Goal: Task Accomplishment & Management: Manage account settings

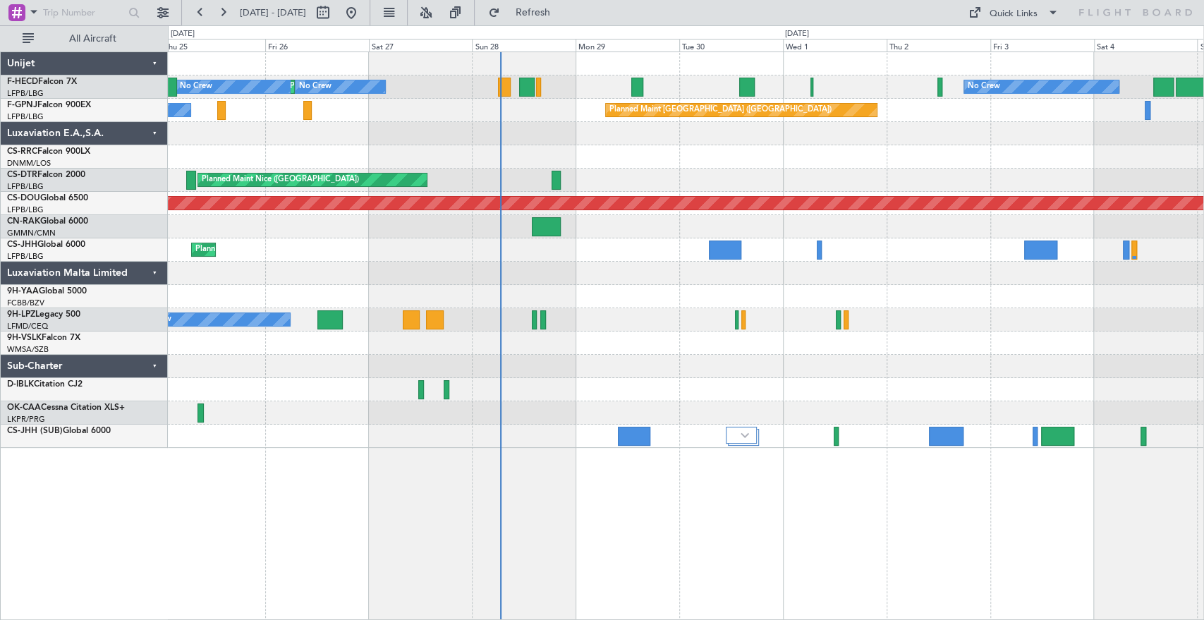
click at [674, 187] on div "Planned Maint Nice (Côte d'Azur Airport) Planned Maint Sofia AOG Maint Sofia" at bounding box center [686, 180] width 1036 height 23
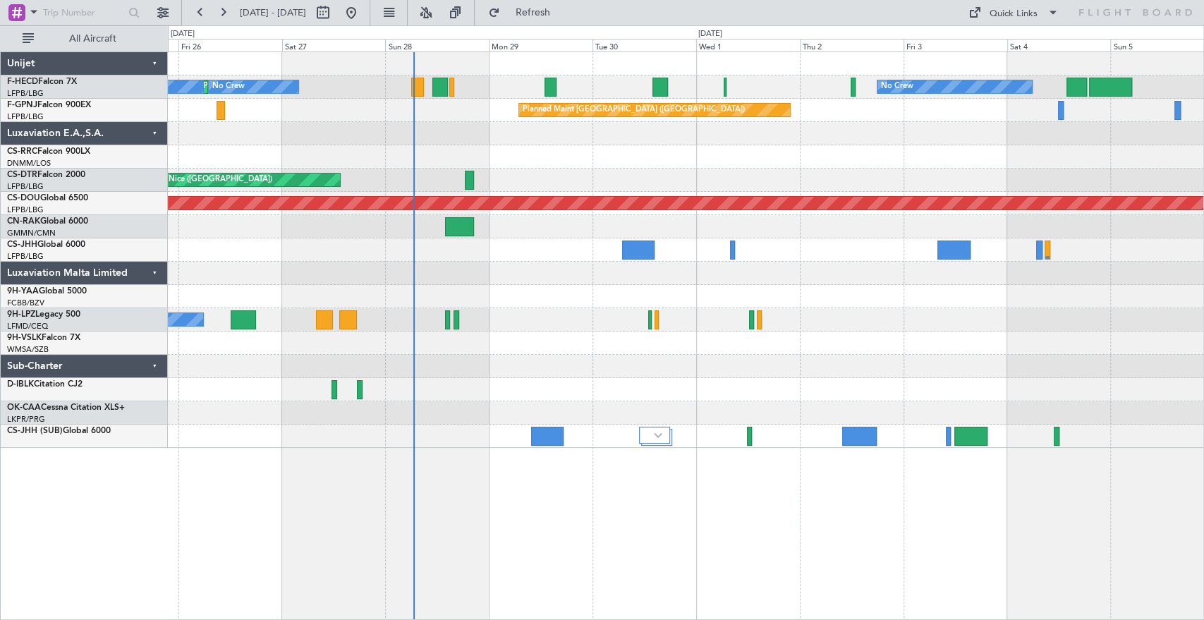
click at [475, 147] on div "Planned Maint Paris (Le Bourget) No Crew No Crew No Crew Planned Maint Paris (L…" at bounding box center [686, 250] width 1036 height 396
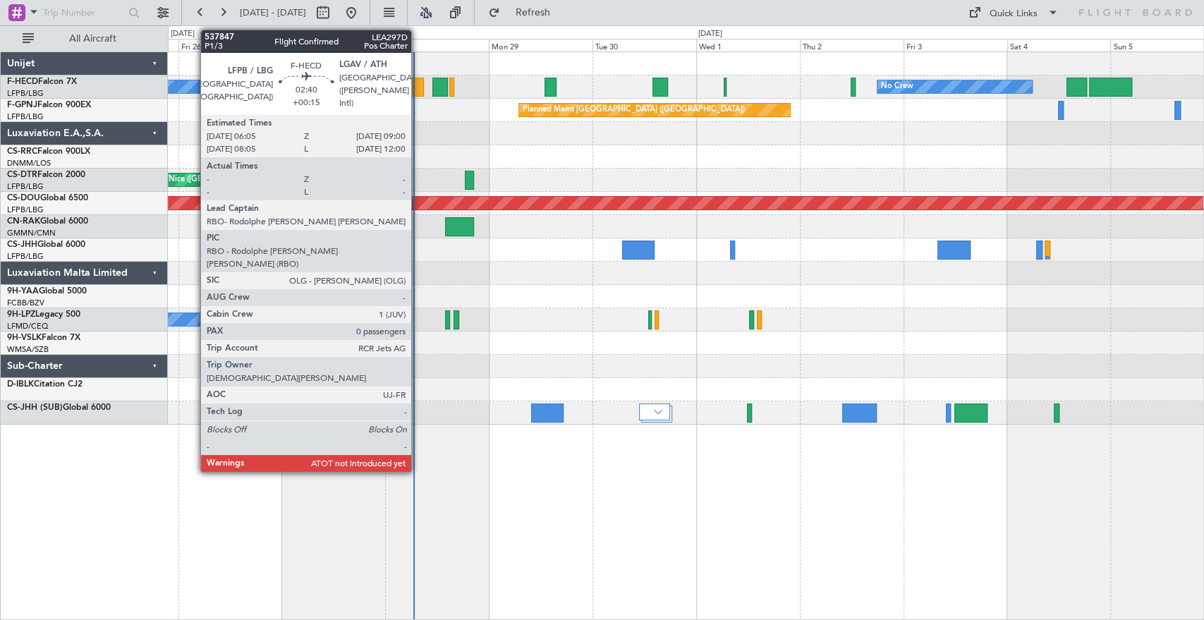
click at [418, 88] on div at bounding box center [417, 87] width 13 height 19
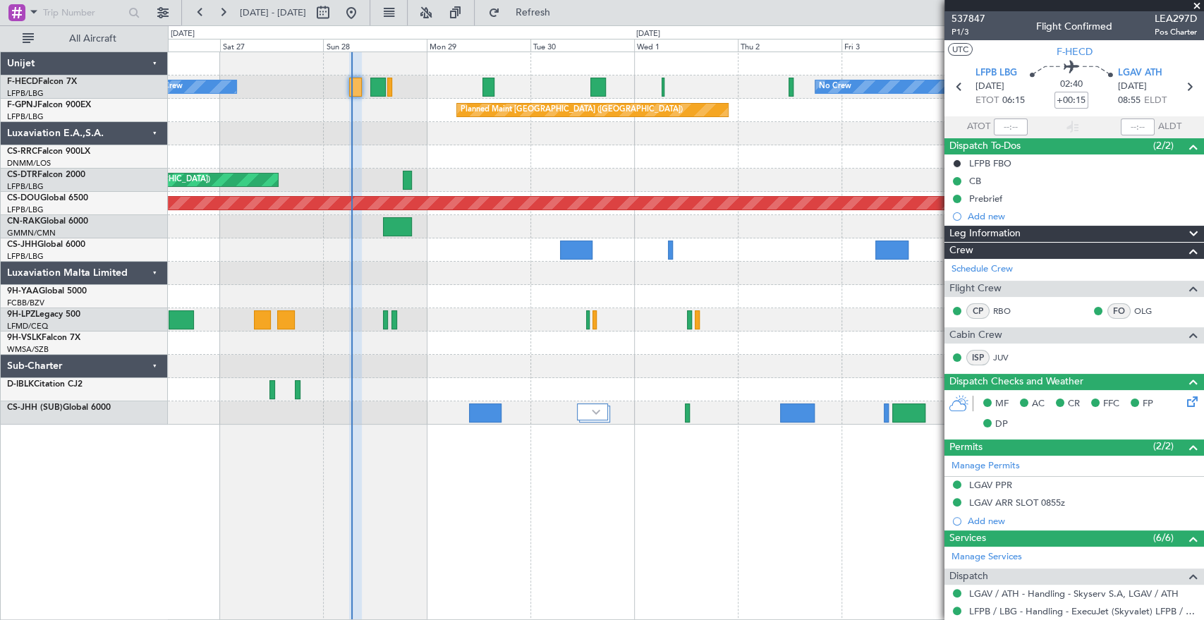
click at [561, 150] on div "No Crew No Crew Planned Maint Paris (Le Bourget) No Crew Planned Maint Paris (L…" at bounding box center [686, 238] width 1036 height 373
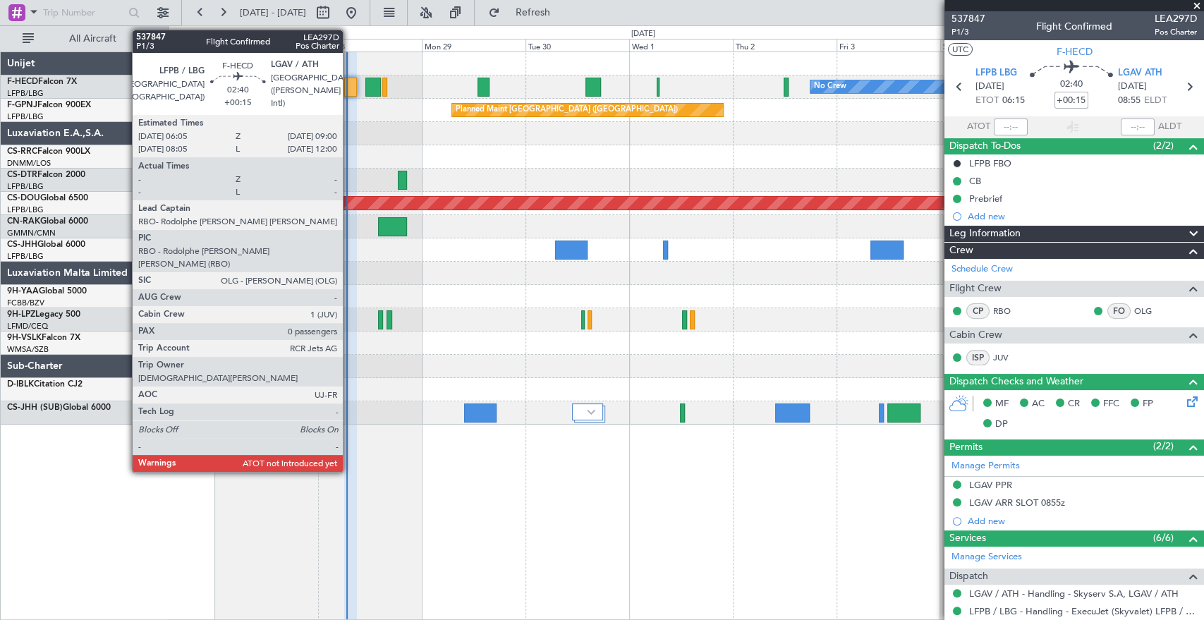
click at [349, 91] on div at bounding box center [350, 87] width 13 height 19
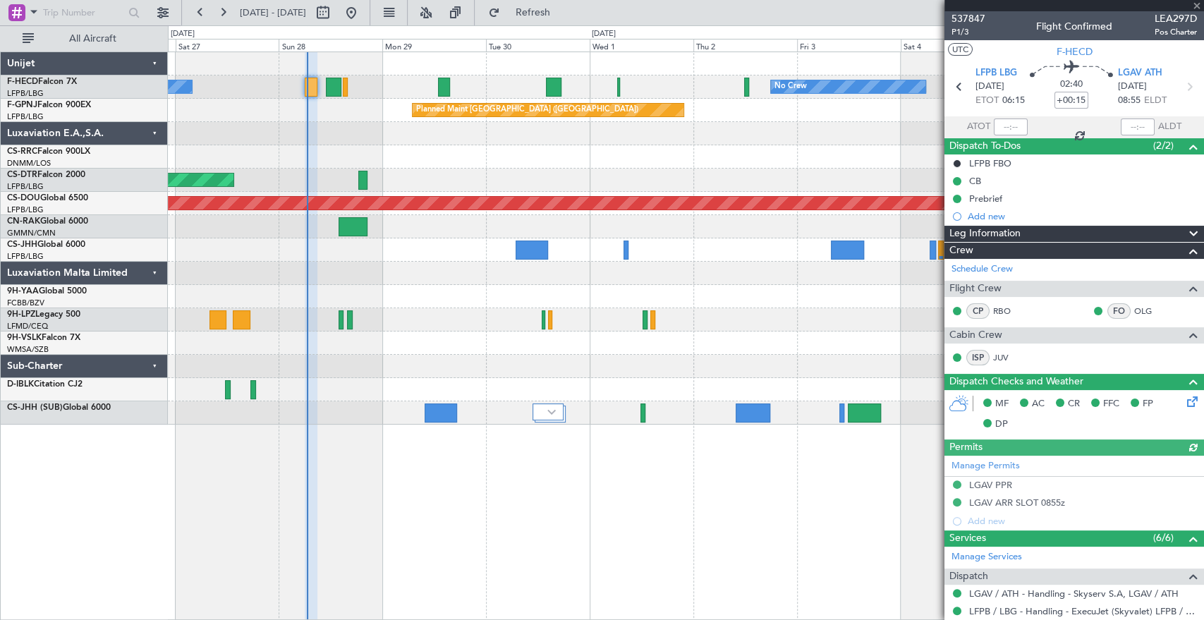
click at [352, 111] on div "No Crew No Crew Planned Maint Paris (Le Bourget) No Crew Planned Maint Paris (L…" at bounding box center [686, 238] width 1036 height 373
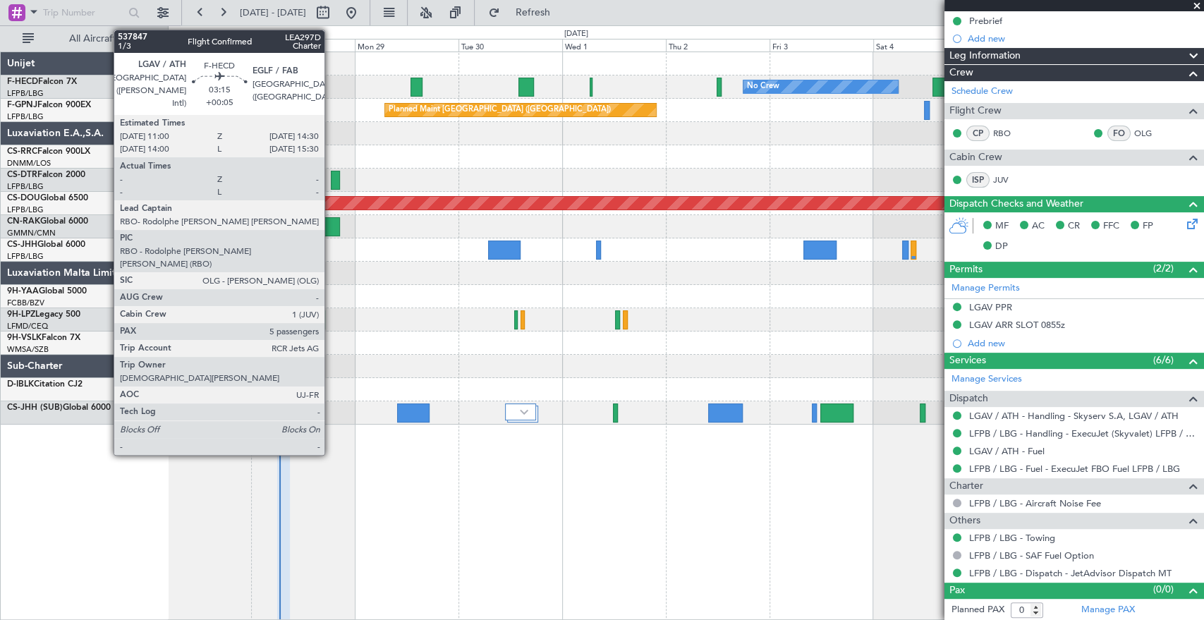
click at [303, 88] on div at bounding box center [306, 87] width 16 height 19
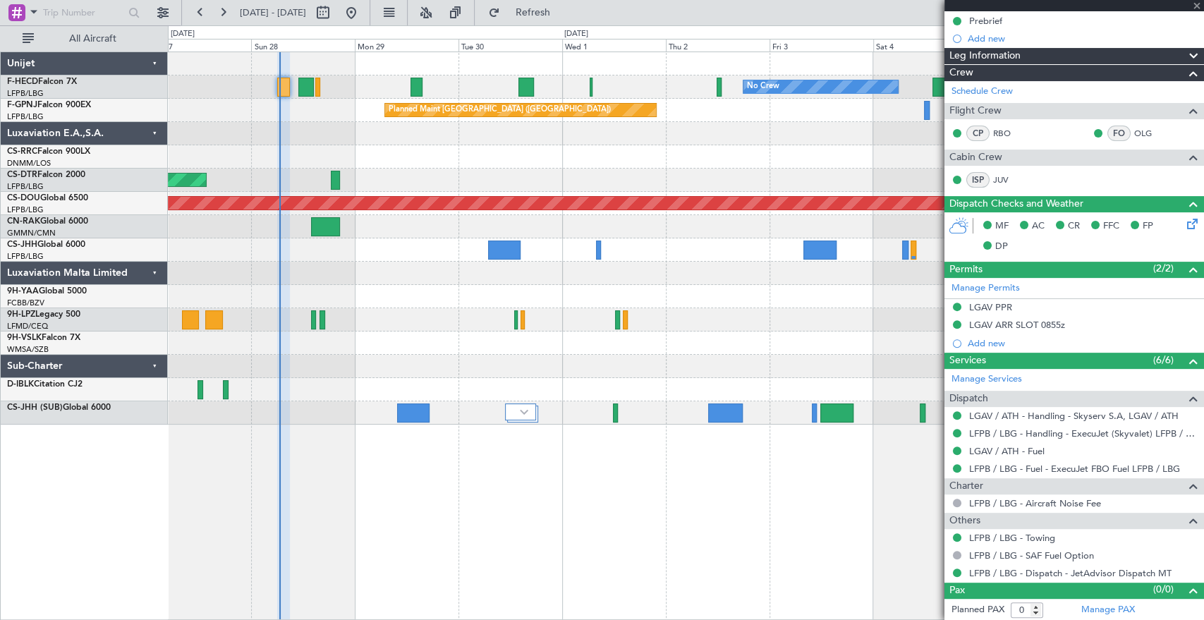
type input "+00:05"
type input "5"
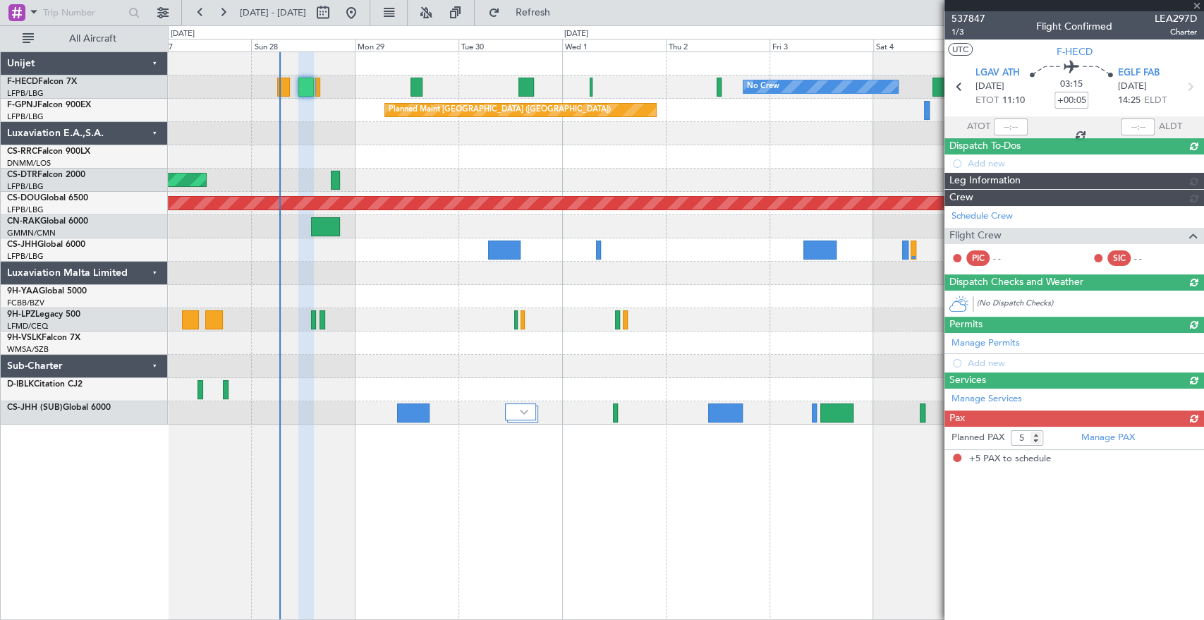
scroll to position [0, 0]
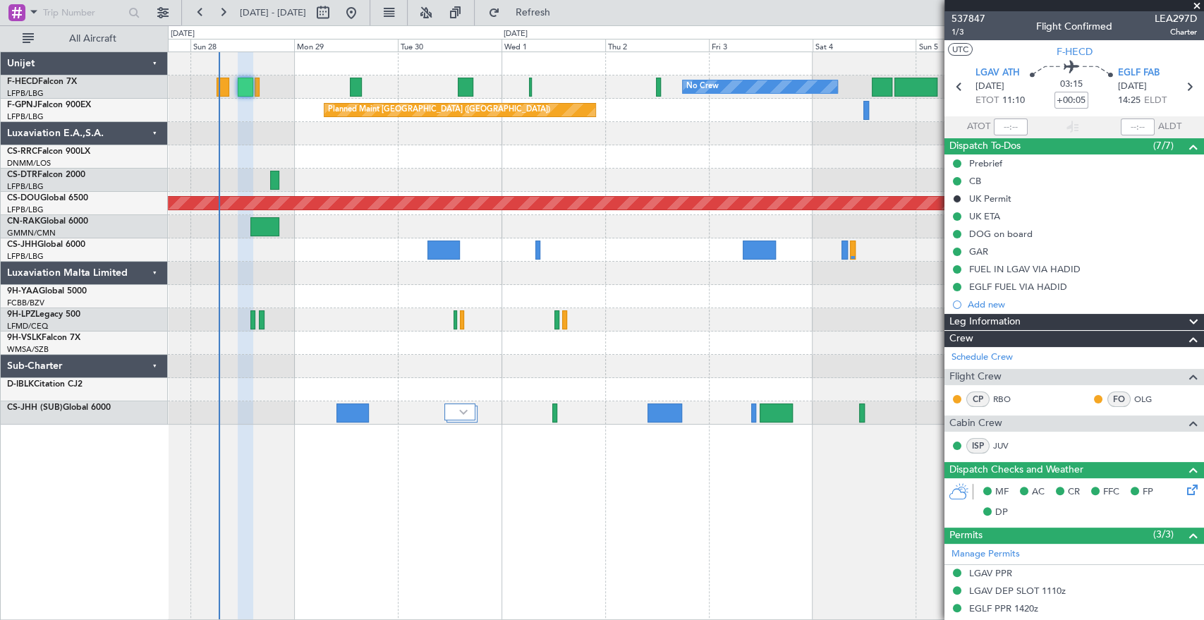
click at [278, 117] on div "No Crew No Crew Planned Maint Paris (Le Bourget) No Crew Planned Maint Paris (L…" at bounding box center [686, 238] width 1036 height 373
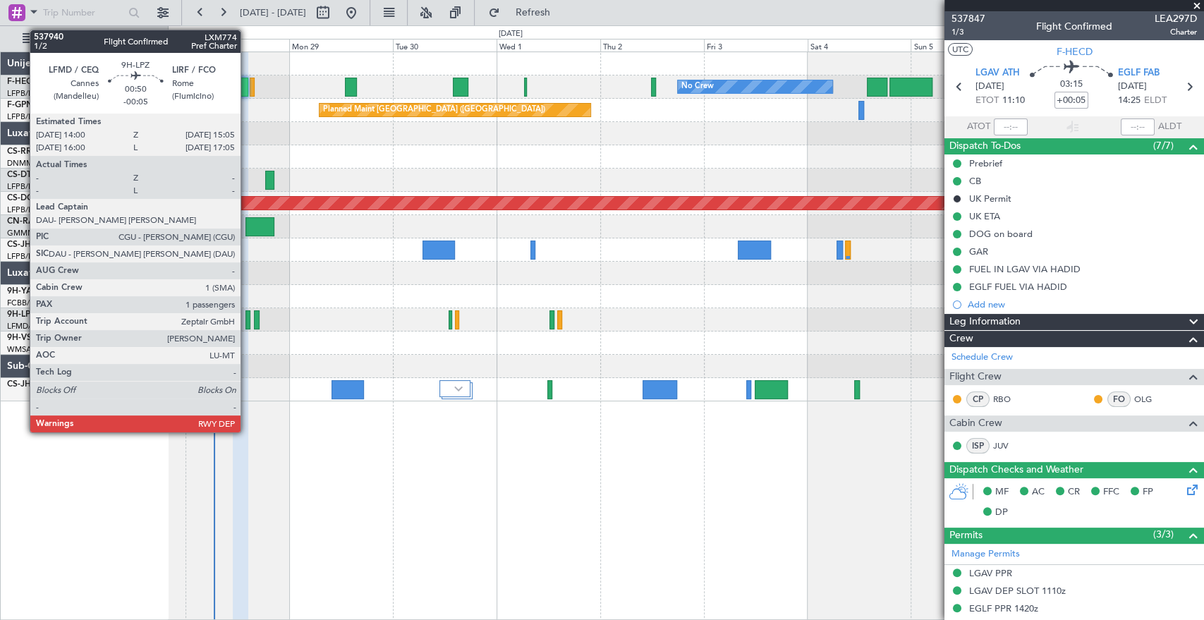
click at [247, 326] on div at bounding box center [248, 319] width 5 height 19
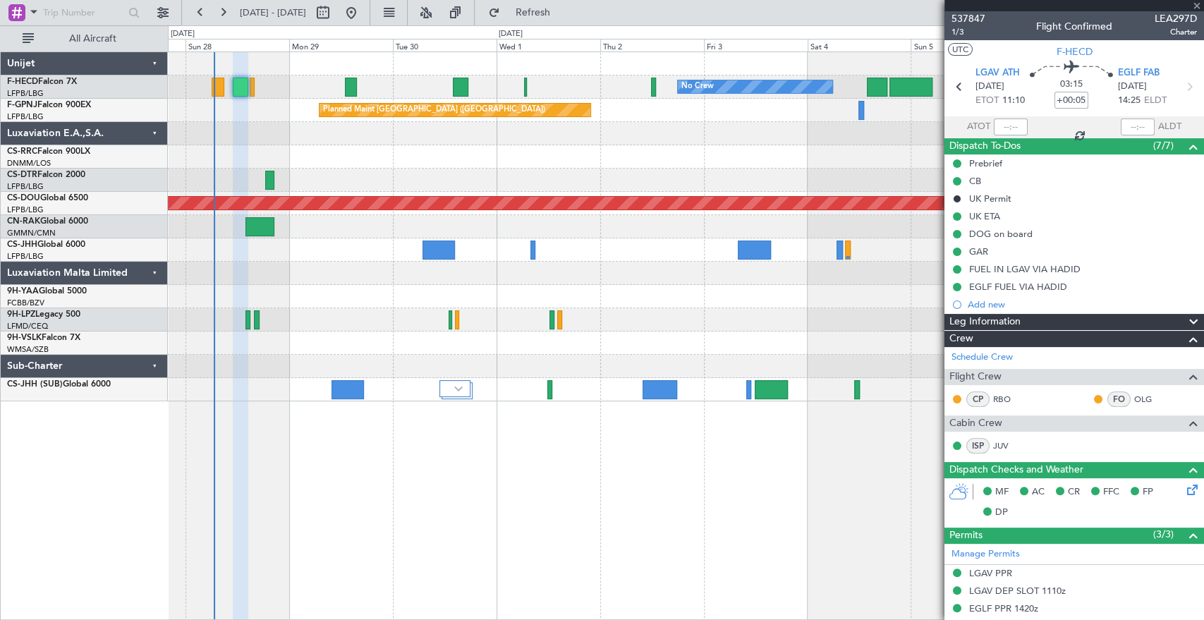
type input "-00:05"
type input "1"
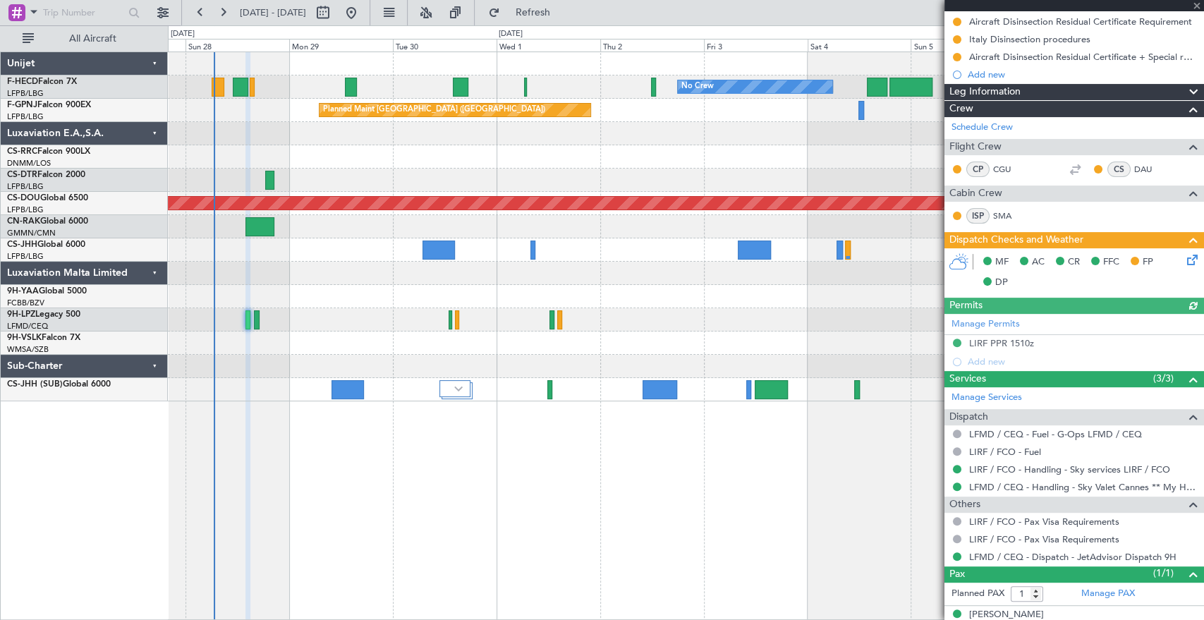
scroll to position [193, 0]
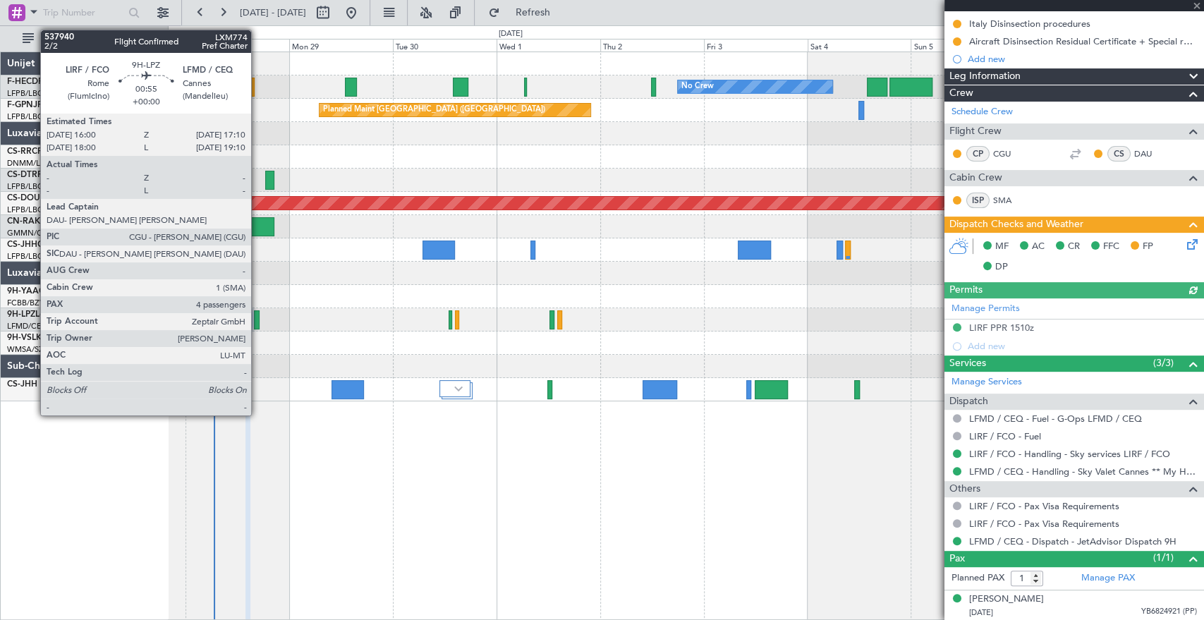
click at [258, 325] on div at bounding box center [257, 319] width 6 height 19
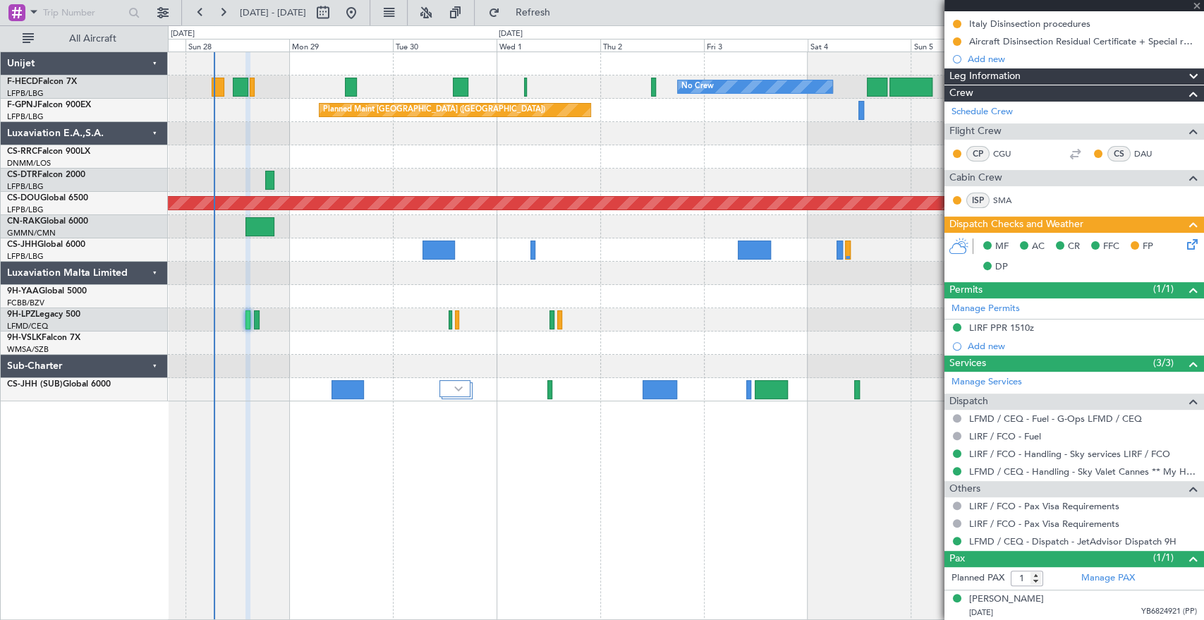
type input "4"
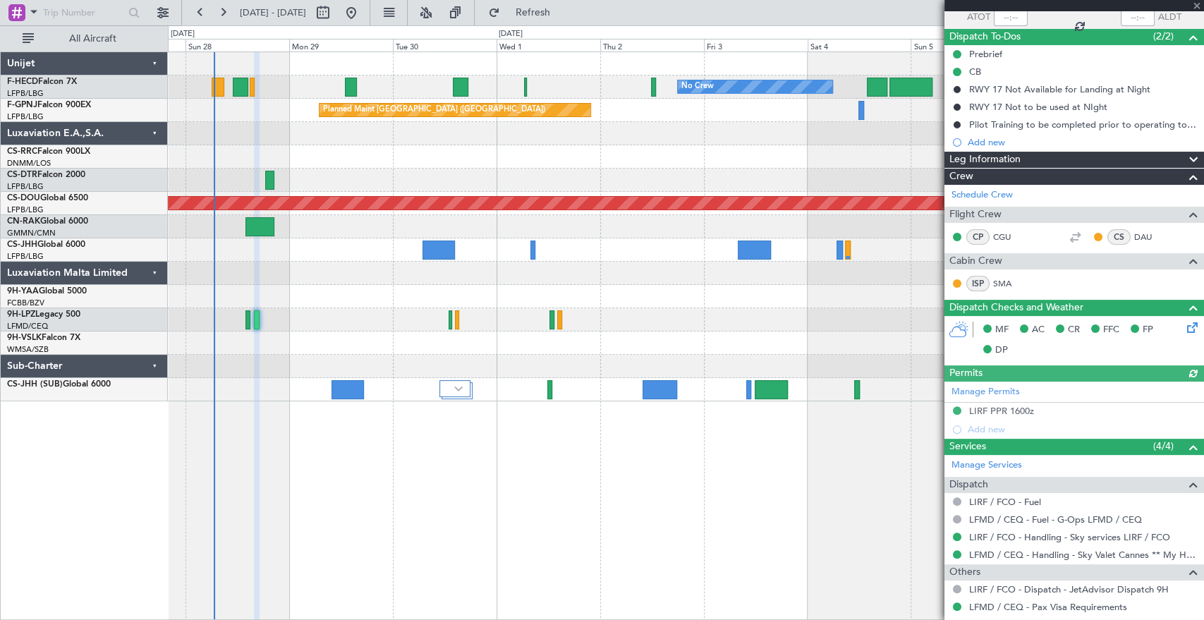
scroll to position [0, 0]
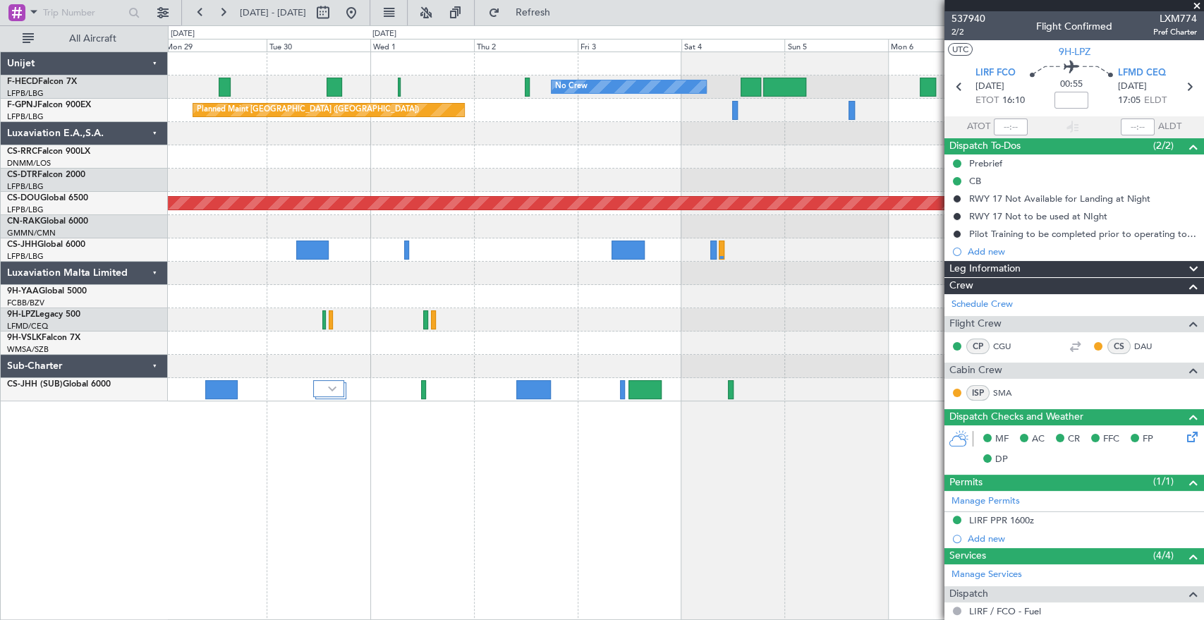
click at [339, 224] on div at bounding box center [686, 226] width 1036 height 23
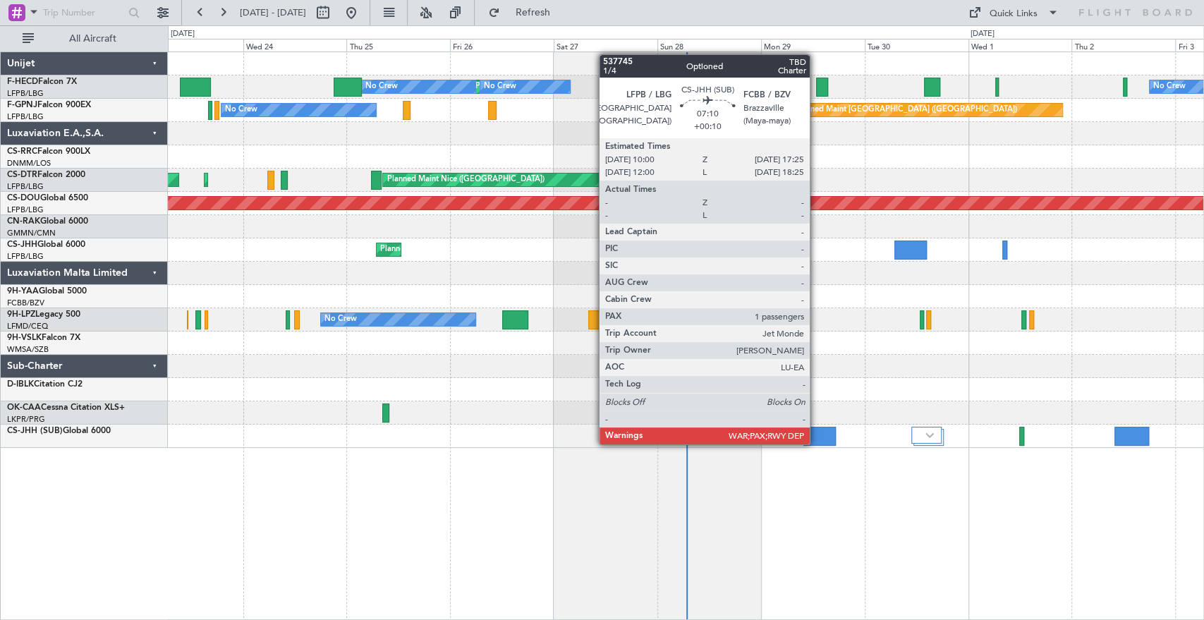
click at [816, 443] on div at bounding box center [820, 436] width 32 height 19
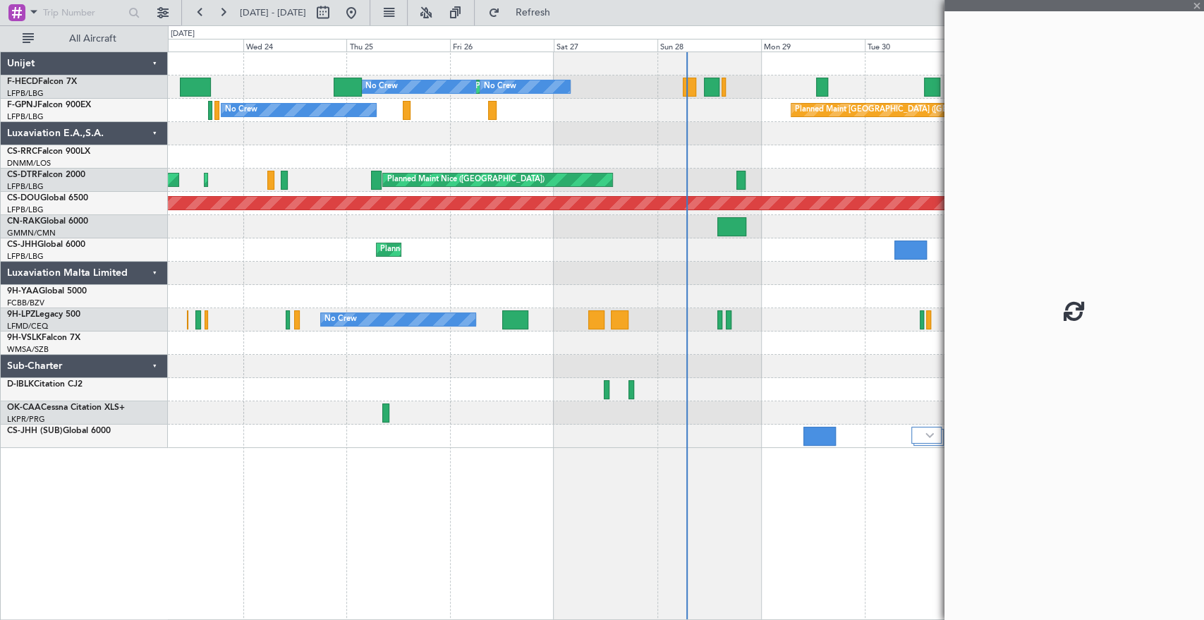
click at [825, 432] on div at bounding box center [820, 436] width 32 height 19
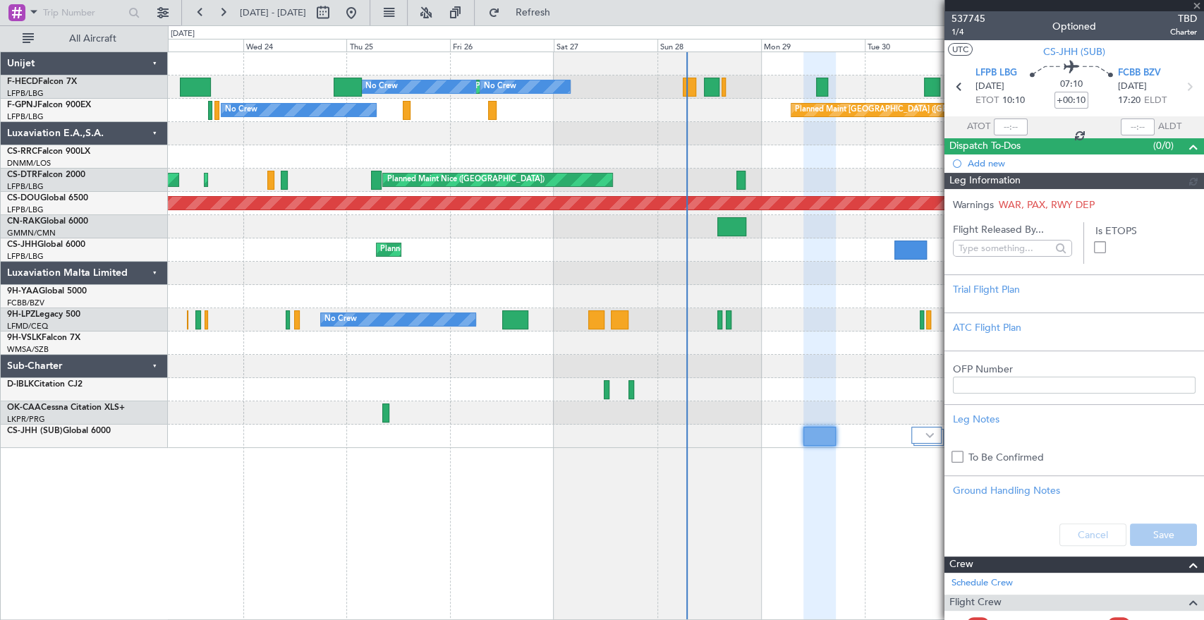
click at [961, 14] on span "537745" at bounding box center [969, 18] width 34 height 15
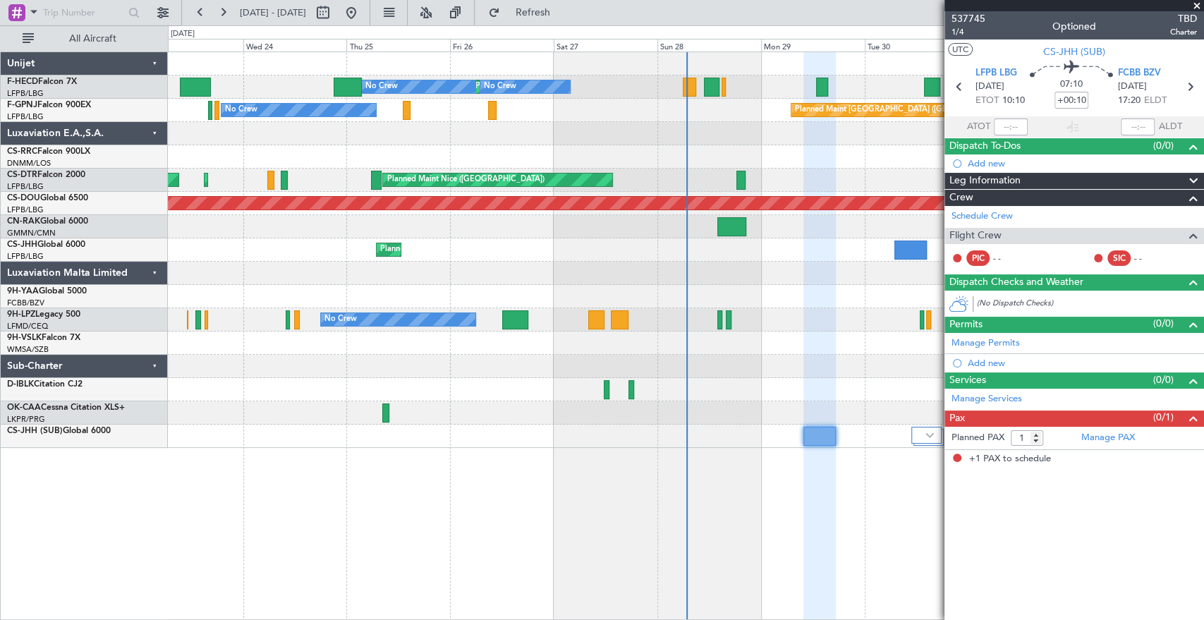
click at [730, 266] on div at bounding box center [686, 273] width 1036 height 23
click at [416, 270] on div at bounding box center [686, 273] width 1036 height 23
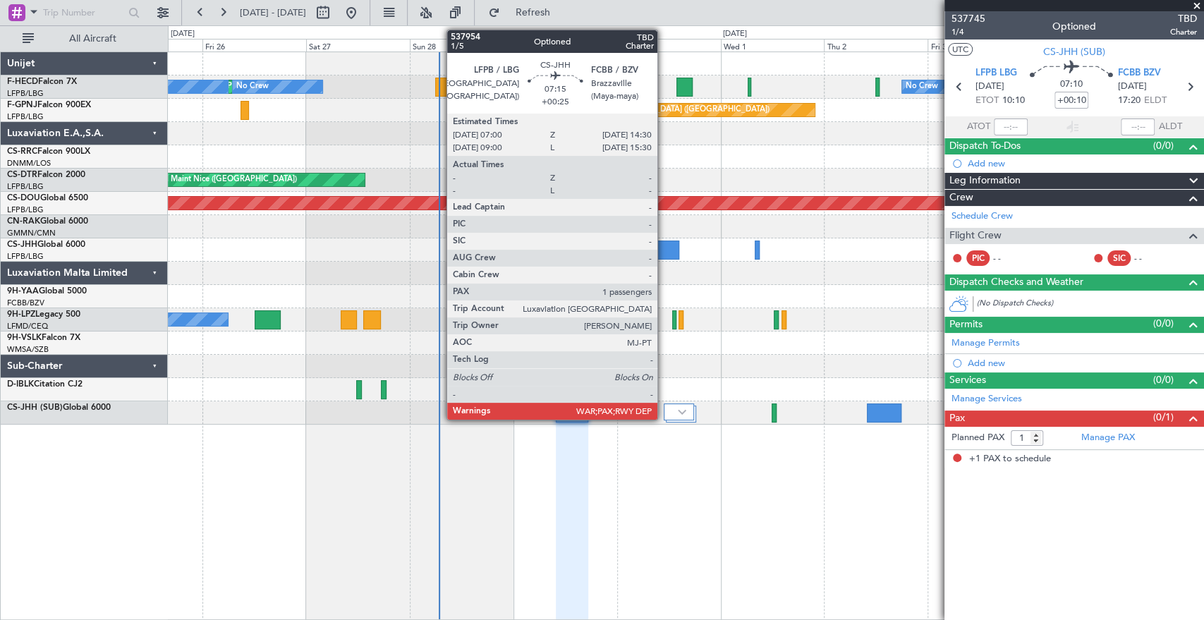
click at [664, 244] on div at bounding box center [663, 250] width 32 height 19
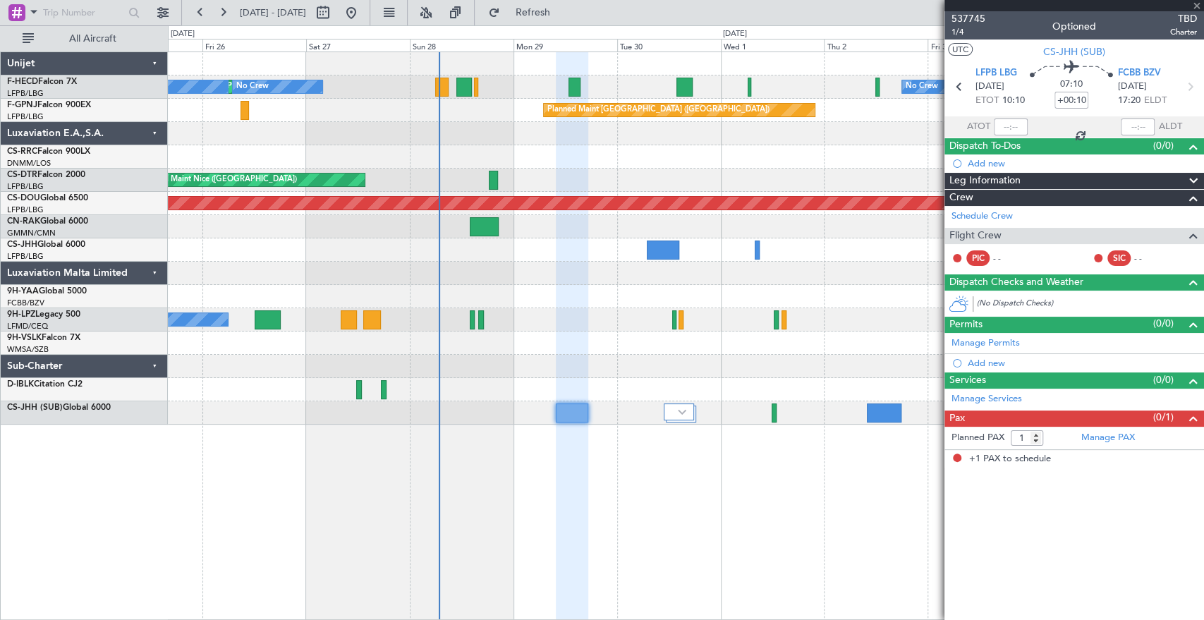
type input "+00:25"
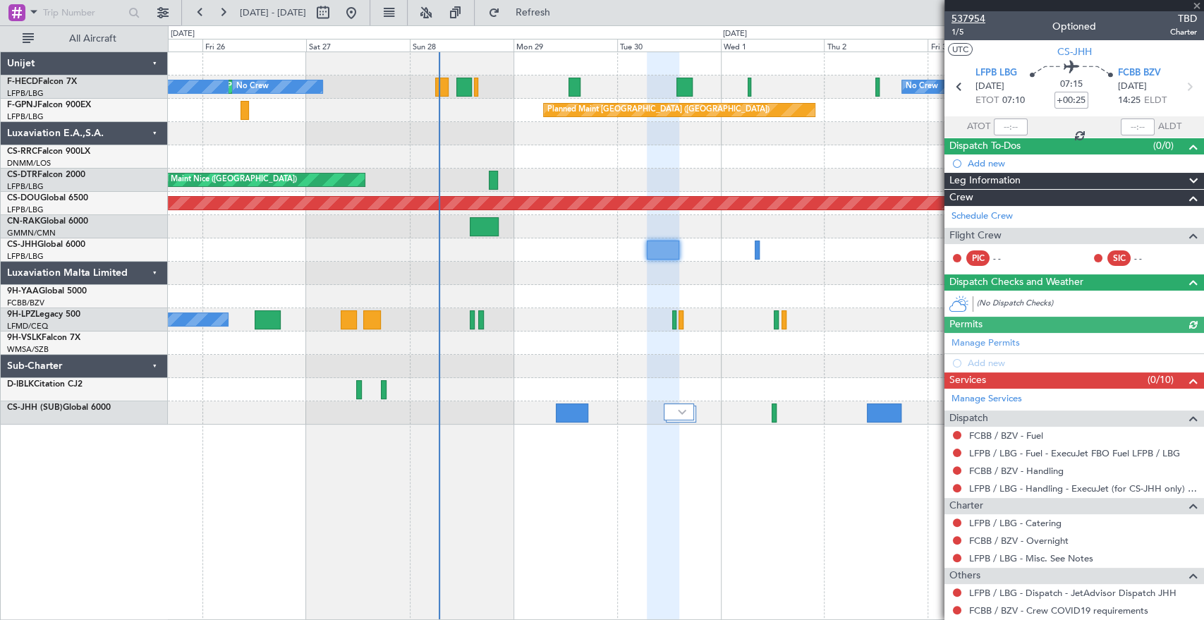
click at [969, 15] on span "537954" at bounding box center [969, 18] width 34 height 15
click at [459, 230] on div at bounding box center [686, 226] width 1036 height 23
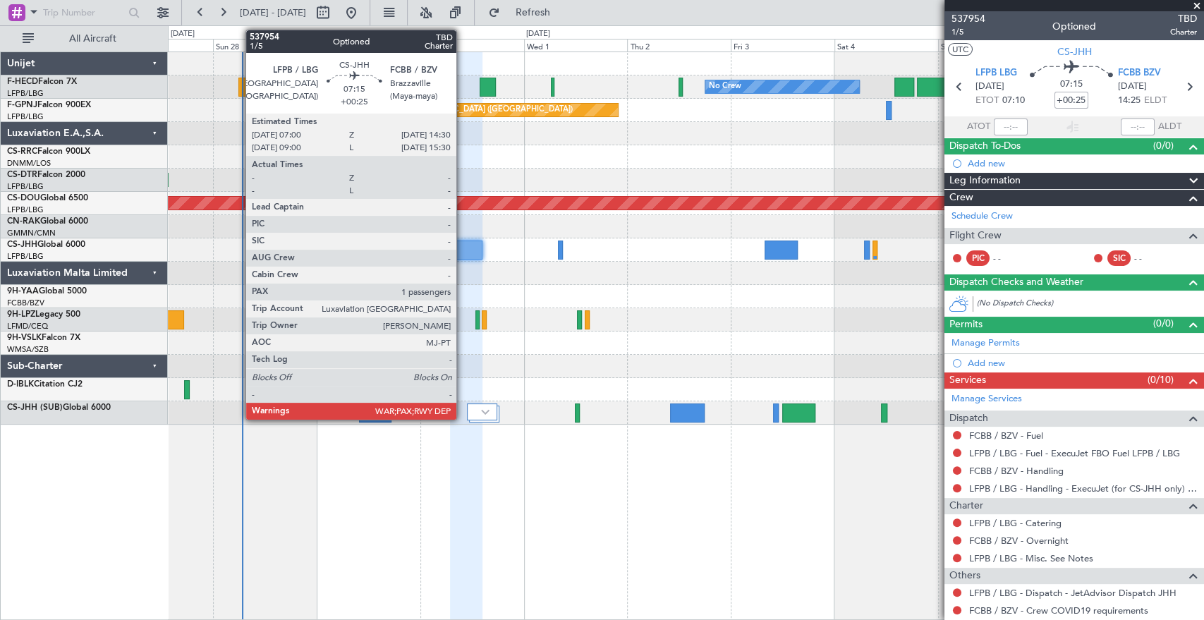
click at [465, 247] on div at bounding box center [466, 250] width 32 height 19
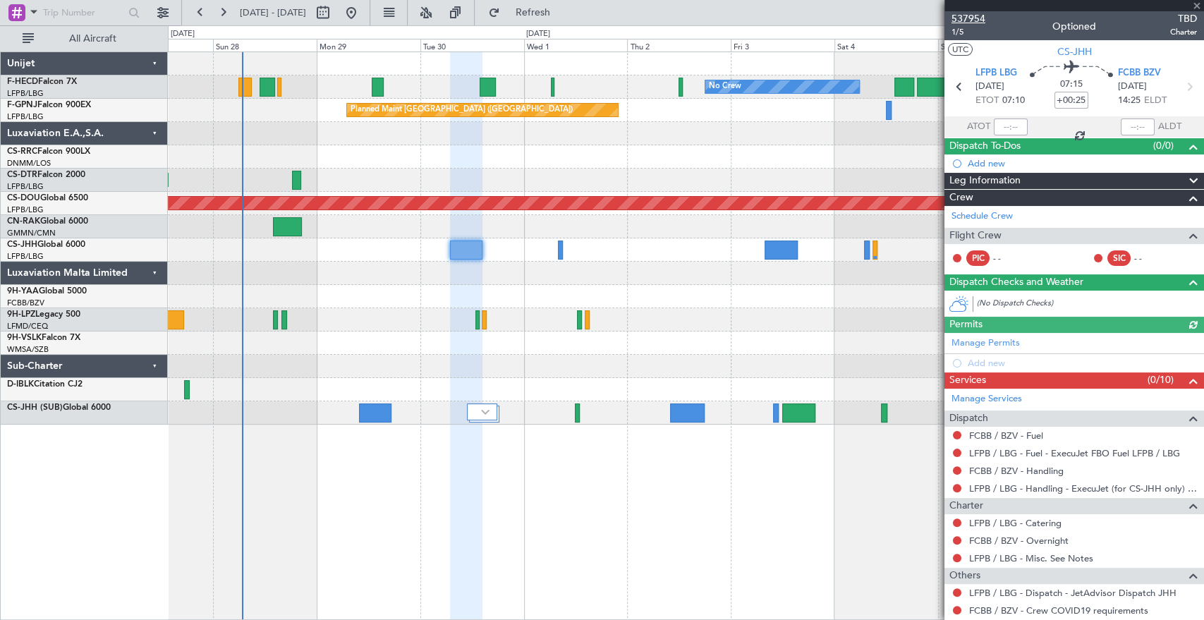
click at [972, 17] on span "537954" at bounding box center [969, 18] width 34 height 15
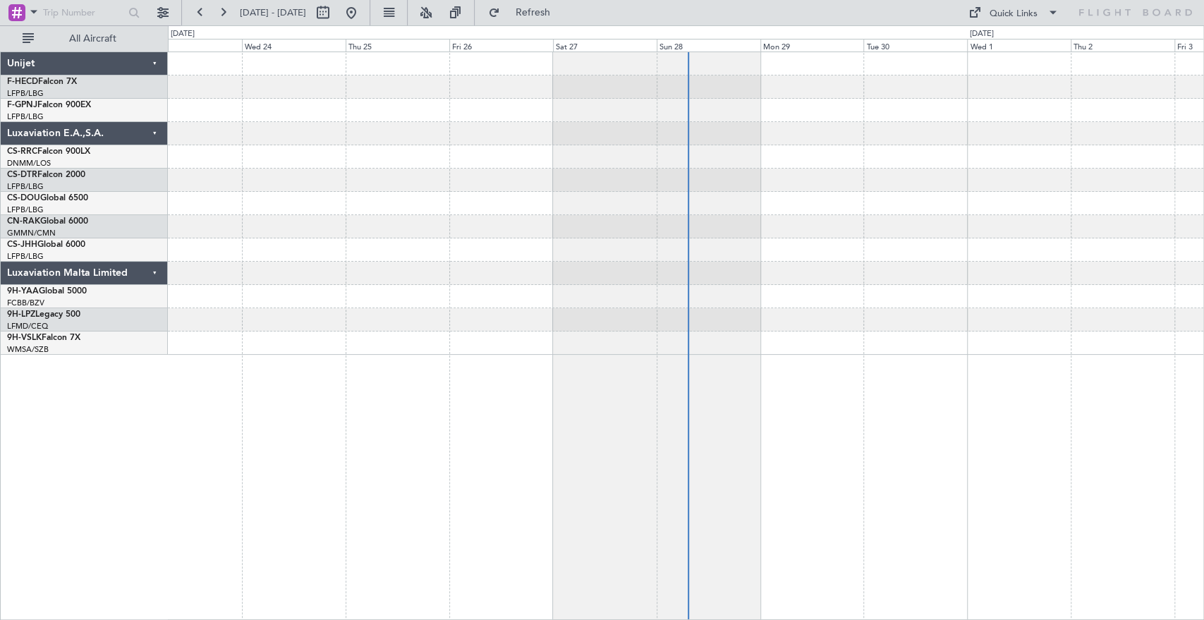
click at [481, 147] on div at bounding box center [686, 156] width 1036 height 23
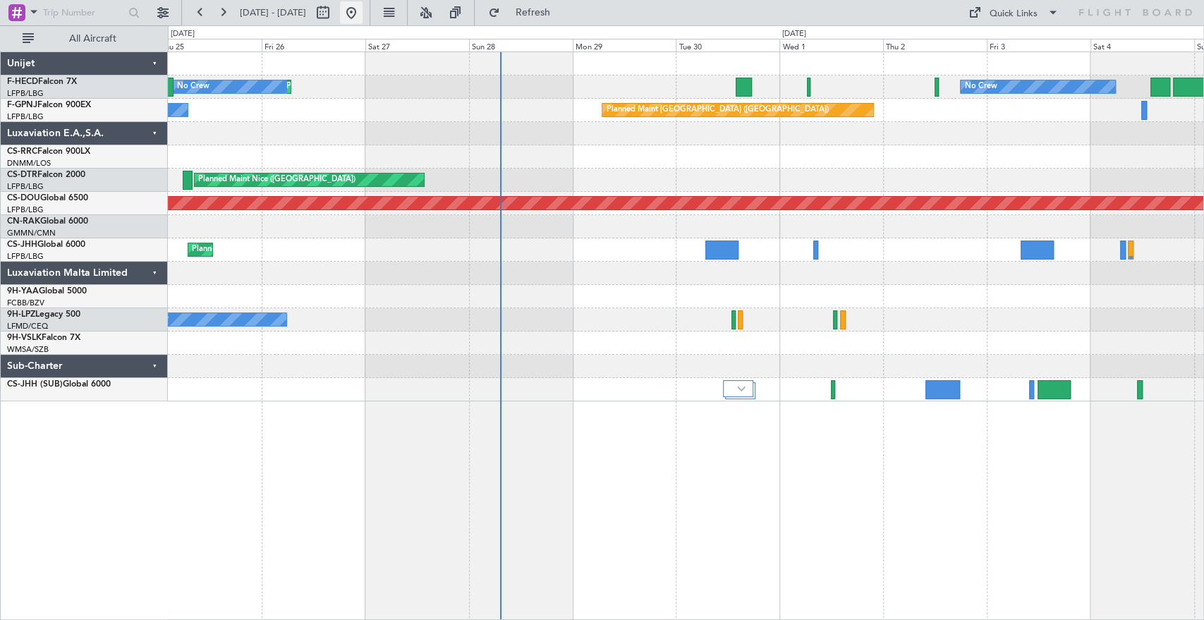
click at [363, 13] on button at bounding box center [351, 12] width 23 height 23
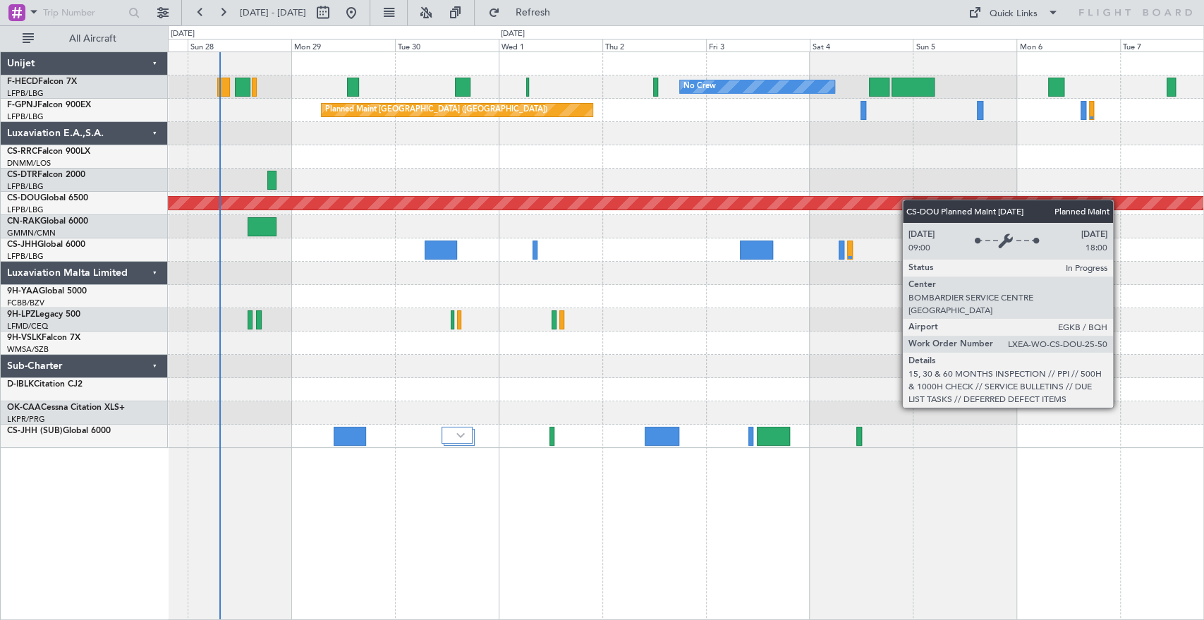
click at [421, 209] on div "No Crew No Crew Planned Maint Paris (Le Bourget) No Crew Planned Maint Paris (L…" at bounding box center [686, 250] width 1036 height 396
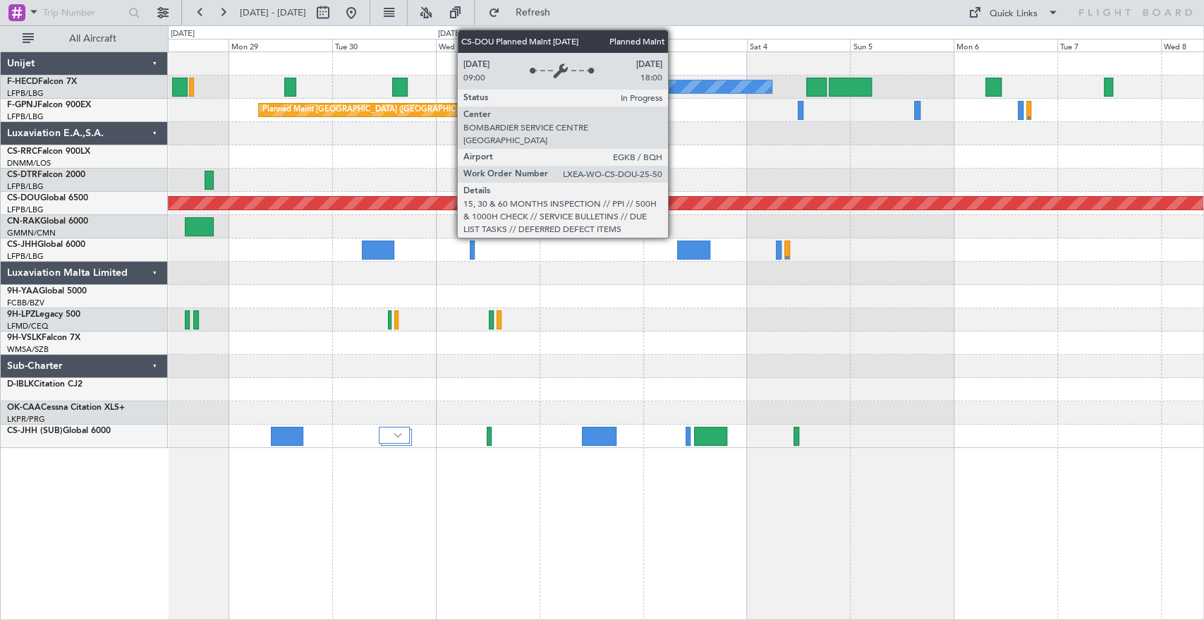
click at [652, 210] on div "Planned Maint London ([GEOGRAPHIC_DATA])" at bounding box center [686, 203] width 3108 height 14
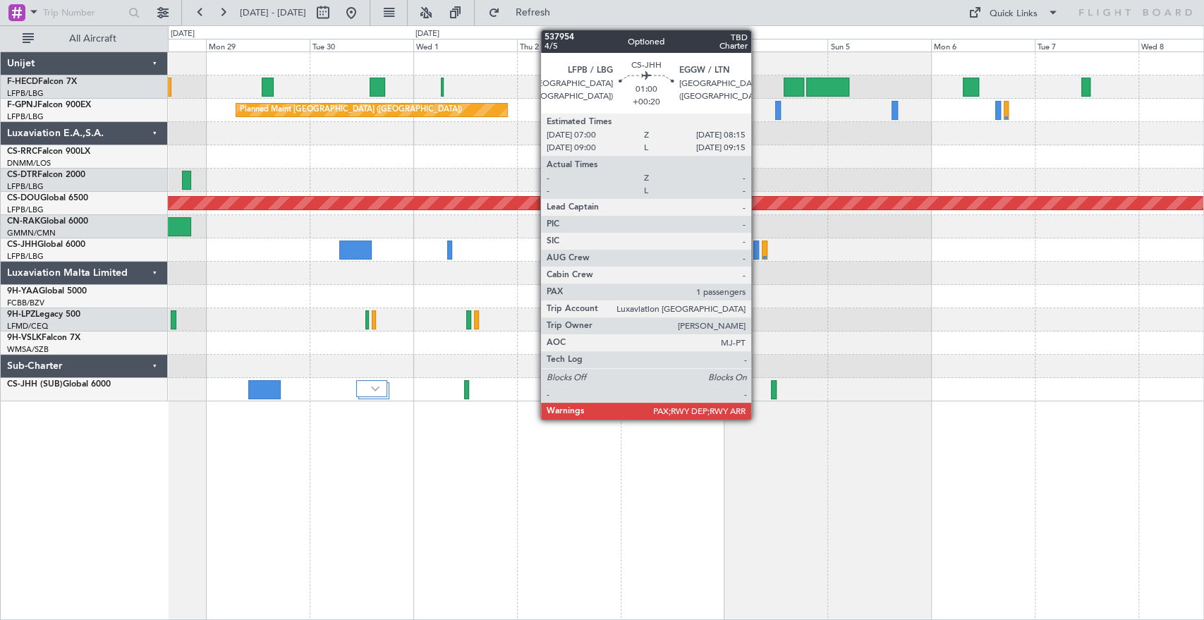
click at [758, 253] on div at bounding box center [757, 250] width 6 height 19
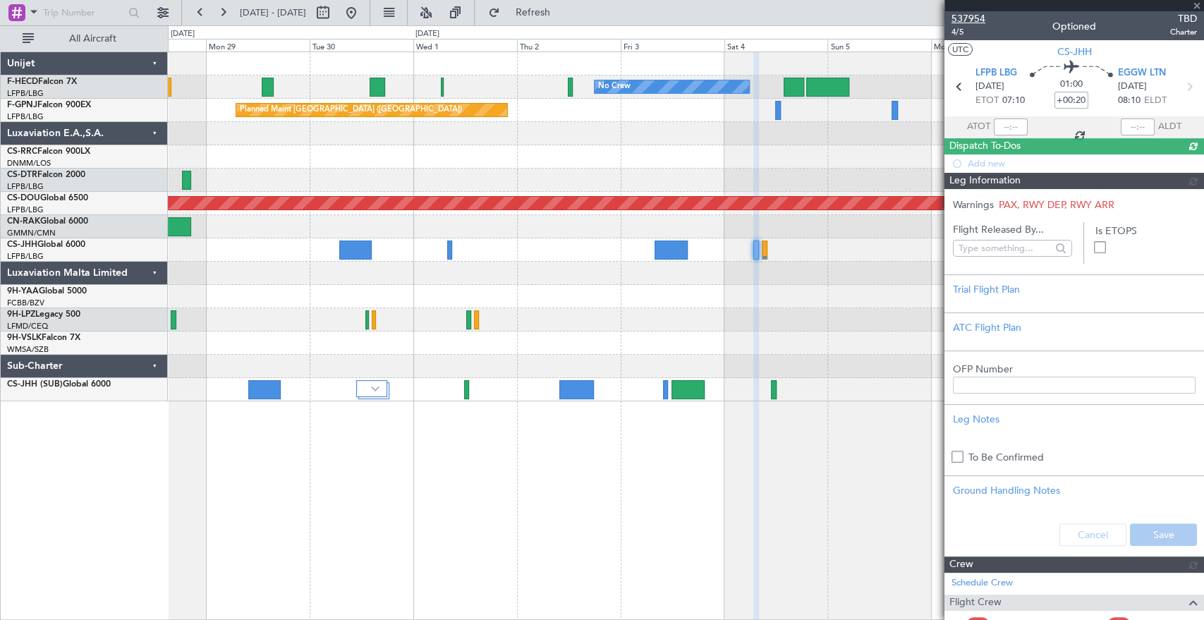
click at [968, 16] on span "537954" at bounding box center [969, 18] width 34 height 15
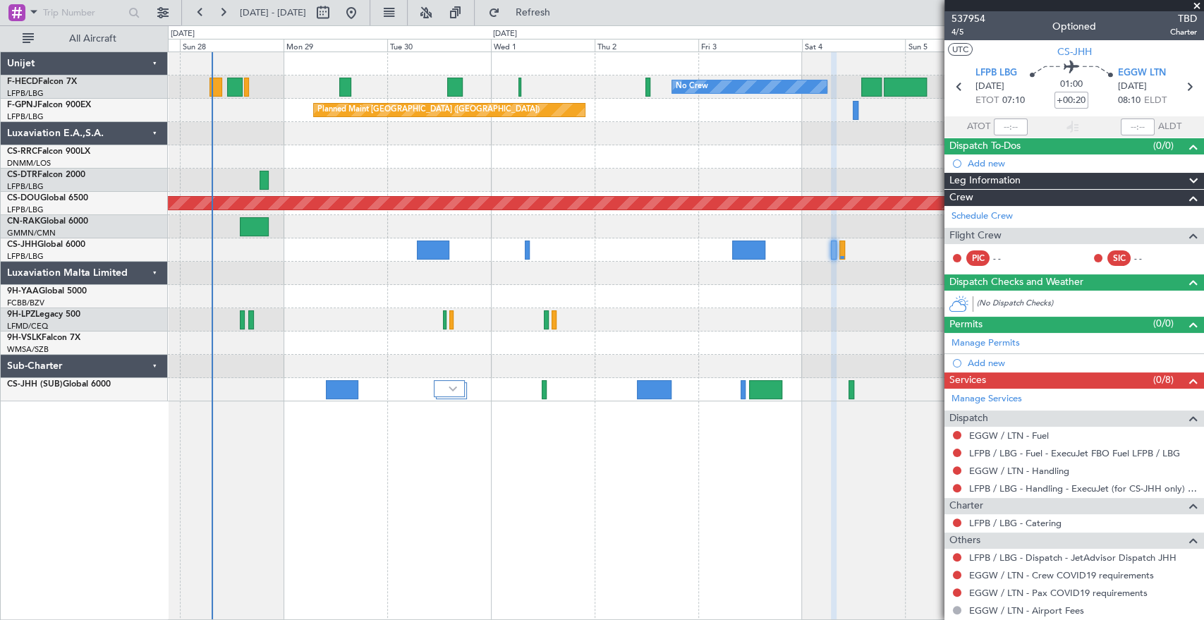
click at [761, 173] on div "No Crew No Crew Planned Maint Paris (Le Bourget) No Crew Planned Maint Paris (L…" at bounding box center [686, 226] width 1036 height 349
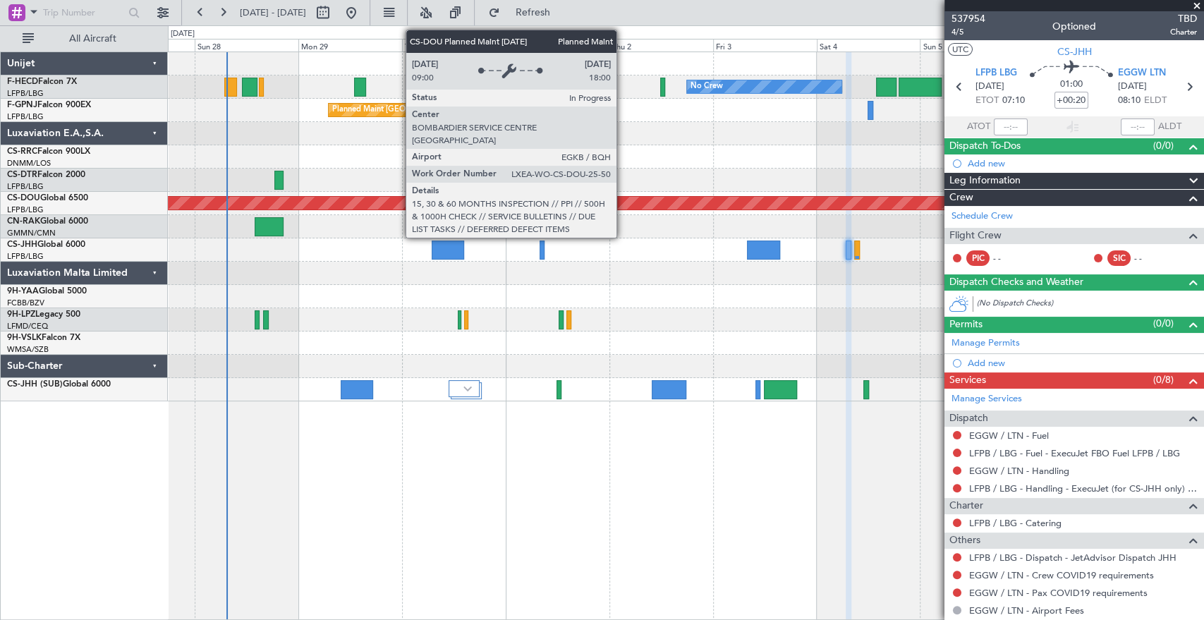
click at [706, 197] on div "Planned Maint London ([GEOGRAPHIC_DATA])" at bounding box center [686, 203] width 3107 height 13
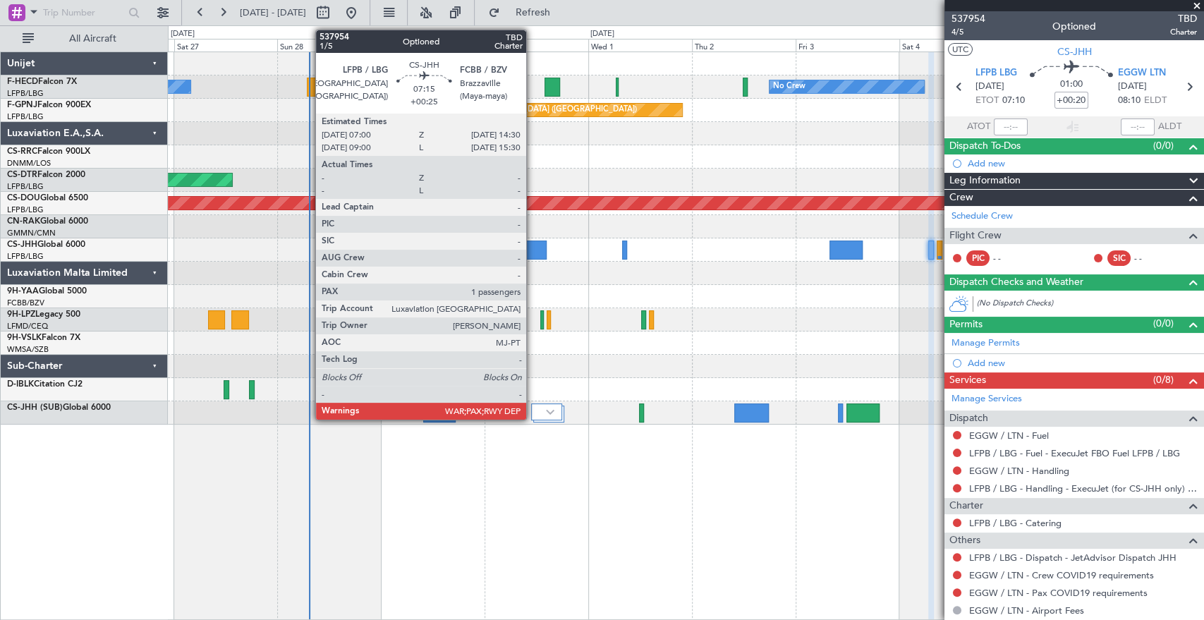
click at [533, 255] on div at bounding box center [530, 250] width 32 height 19
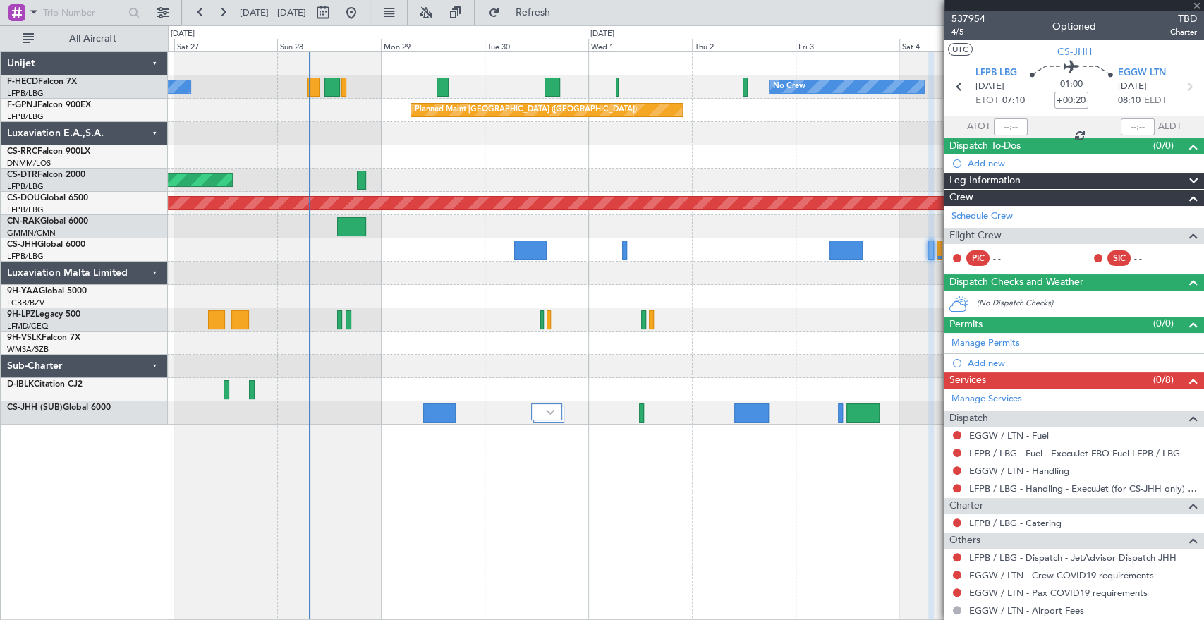
click at [960, 19] on span "537954" at bounding box center [969, 18] width 34 height 15
type input "+00:25"
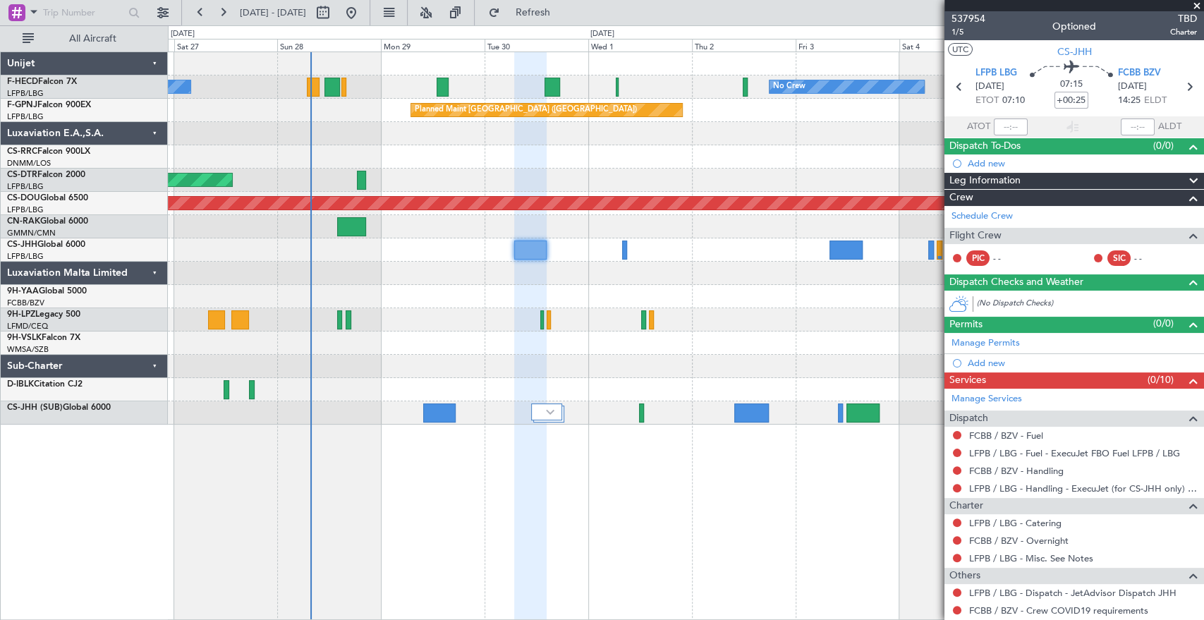
click at [838, 251] on div "Planned Maint [GEOGRAPHIC_DATA] ([GEOGRAPHIC_DATA])" at bounding box center [686, 249] width 1036 height 23
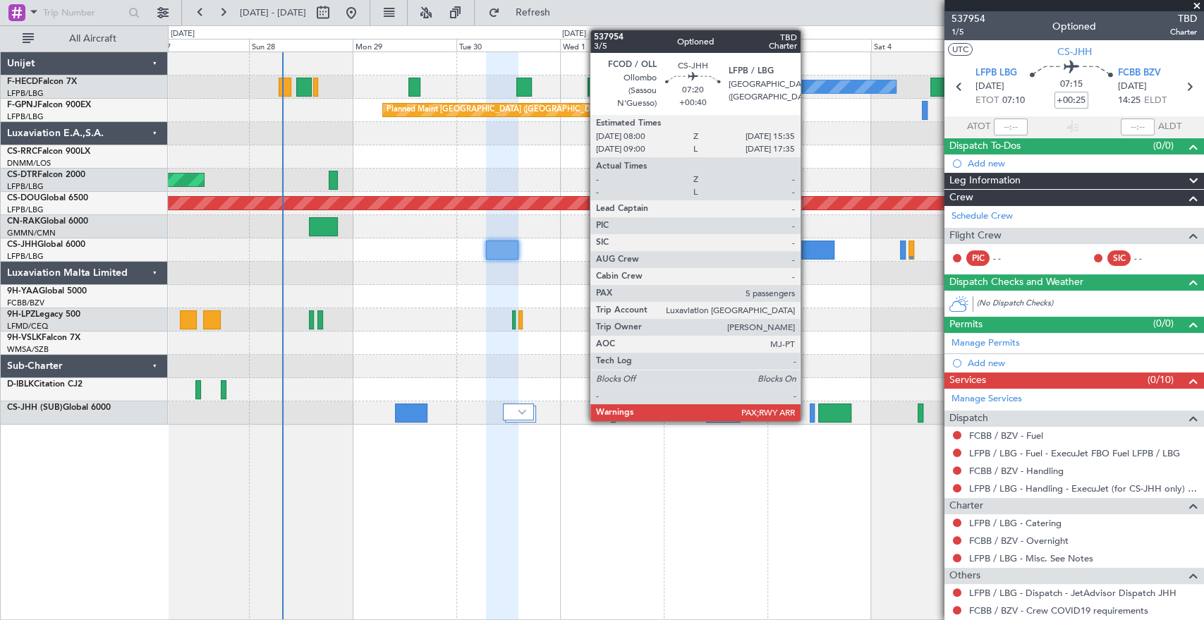
click at [719, 261] on div "No Crew No Crew Planned Maint Paris (Le Bourget) No Crew Planned Maint Paris (L…" at bounding box center [686, 238] width 1036 height 373
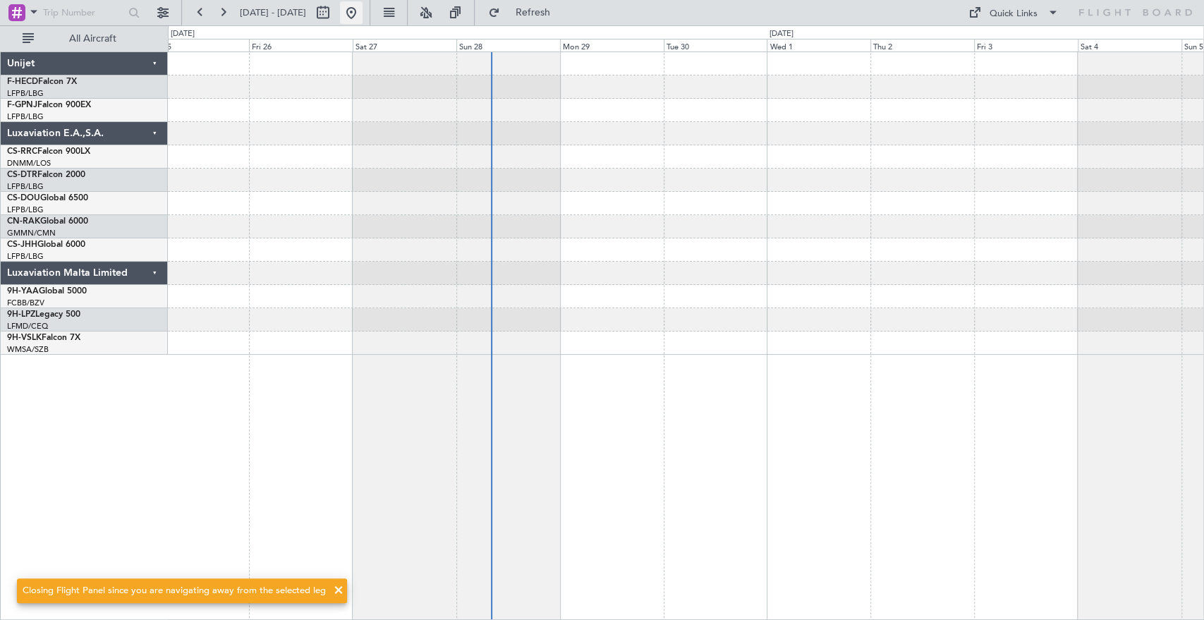
click at [363, 11] on button at bounding box center [351, 12] width 23 height 23
